Goal: Task Accomplishment & Management: Use online tool/utility

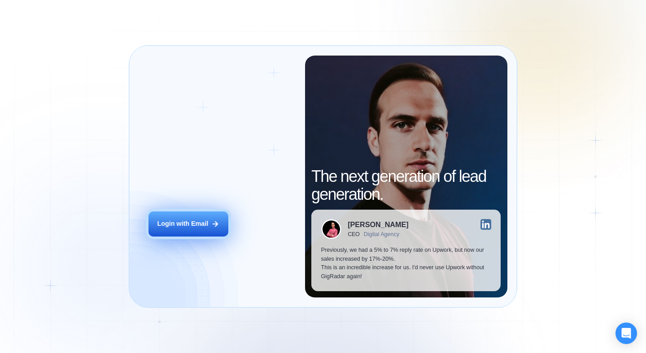
click at [199, 224] on div "Login with Email" at bounding box center [182, 224] width 51 height 9
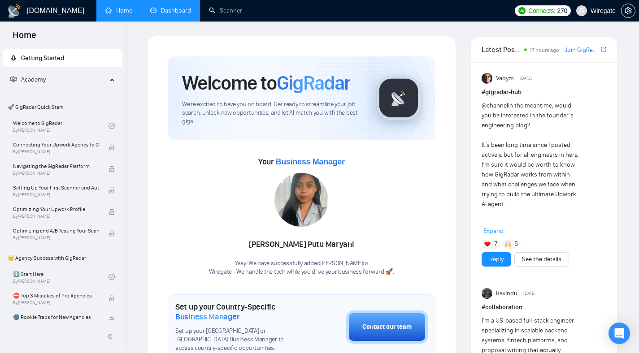
click at [162, 14] on link "Dashboard" at bounding box center [170, 11] width 41 height 8
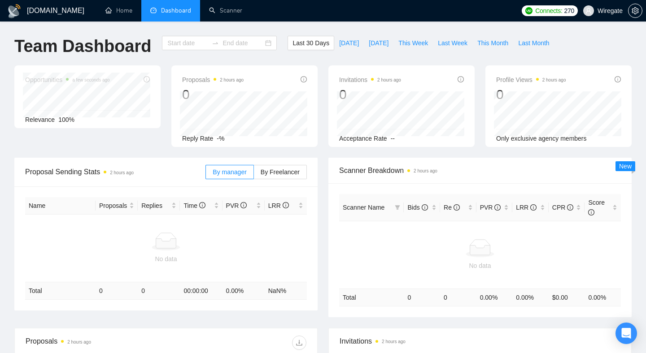
type input "[DATE]"
